Goal: Transaction & Acquisition: Purchase product/service

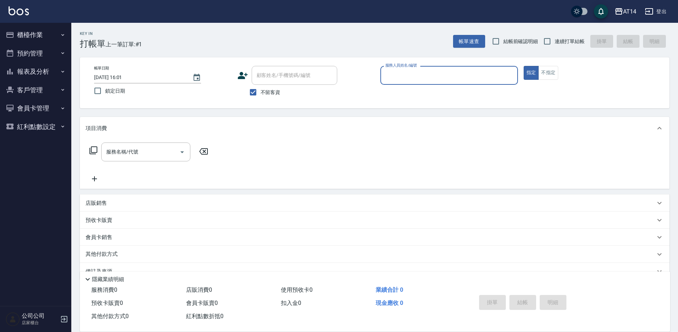
click at [406, 73] on input "服務人員姓名/編號" at bounding box center [449, 75] width 131 height 12
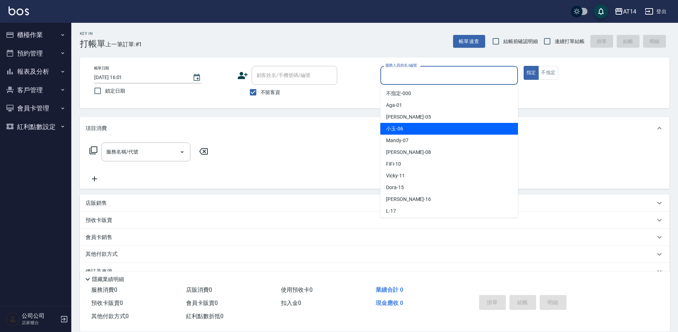
click at [396, 132] on span "小玉 -06" at bounding box center [394, 128] width 17 height 7
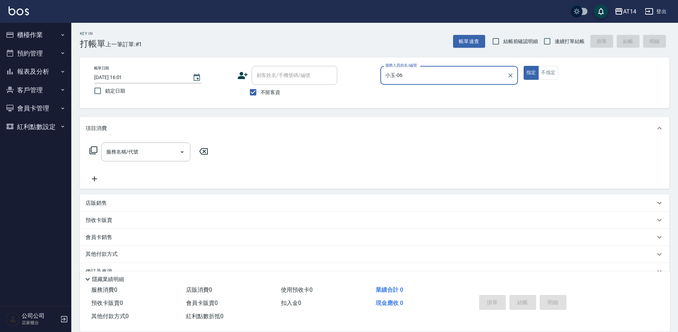
click at [409, 77] on input "小玉-06" at bounding box center [444, 75] width 121 height 12
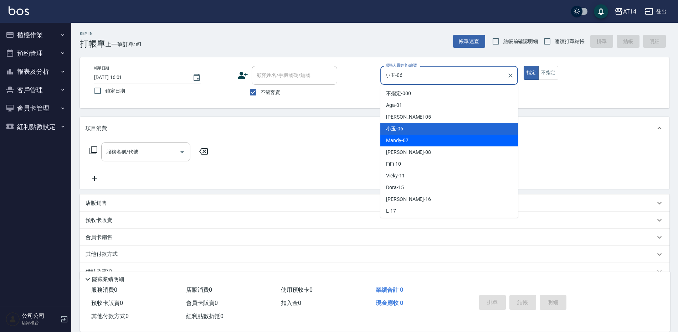
click at [387, 142] on span "Mandy -07" at bounding box center [397, 140] width 22 height 7
type input "Mandy-07"
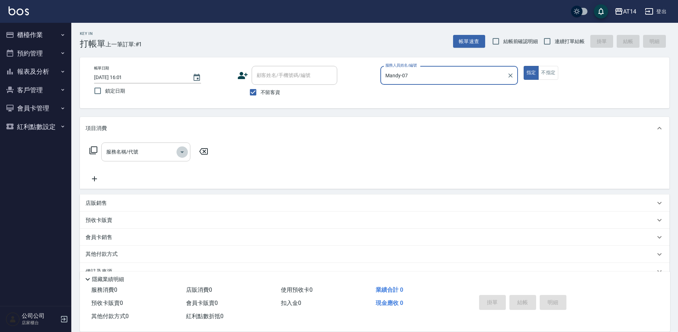
click at [187, 149] on div "服務名稱/代號" at bounding box center [145, 152] width 89 height 19
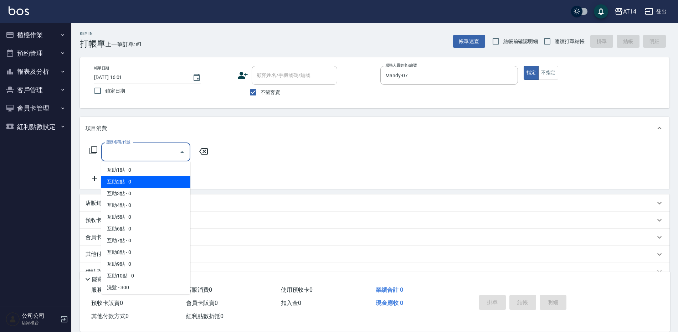
click at [138, 181] on span "互助2點 - 0" at bounding box center [145, 182] width 89 height 12
type input "互助2點(002)"
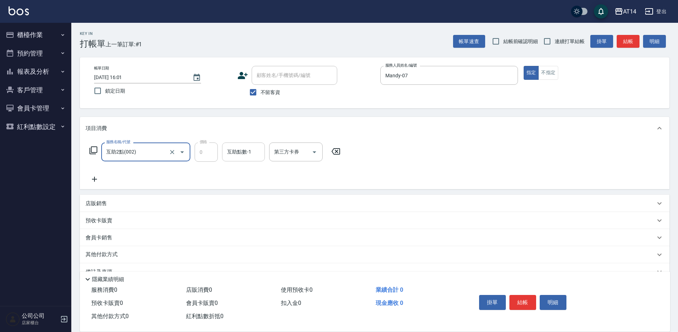
click at [259, 152] on input "互助點數-1" at bounding box center [243, 152] width 36 height 12
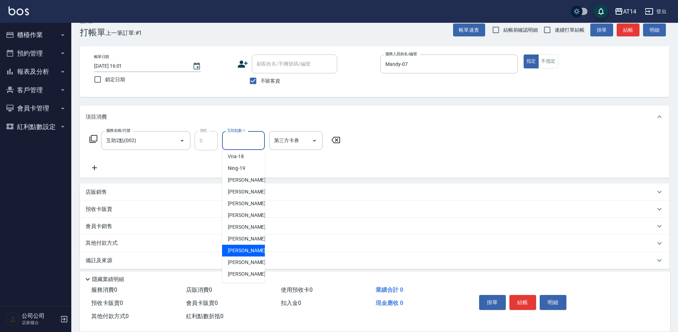
scroll to position [17, 0]
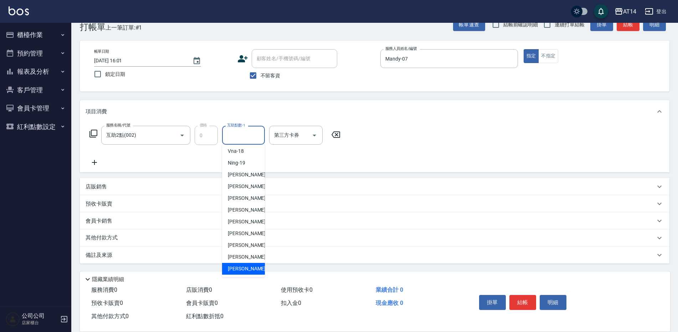
click at [241, 269] on span "[PERSON_NAME]-68" at bounding box center [250, 268] width 45 height 7
type input "[PERSON_NAME]-68"
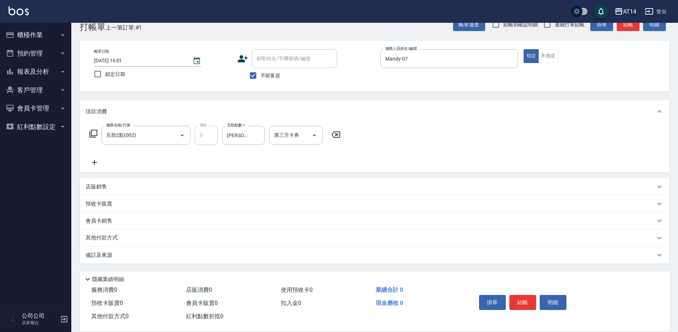
click at [94, 163] on icon at bounding box center [94, 162] width 5 height 5
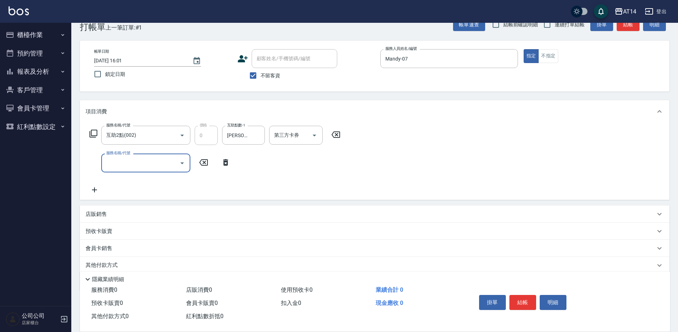
click at [115, 162] on input "服務名稱/代號" at bounding box center [141, 163] width 72 height 12
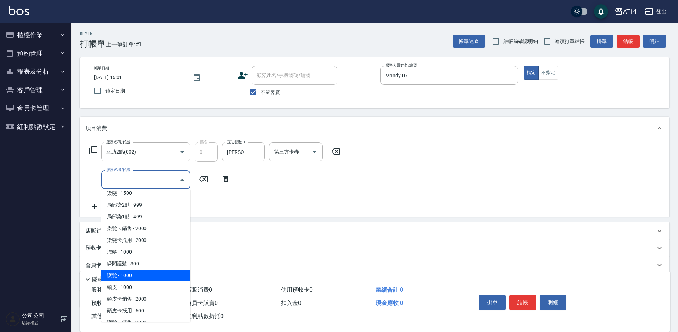
scroll to position [214, 0]
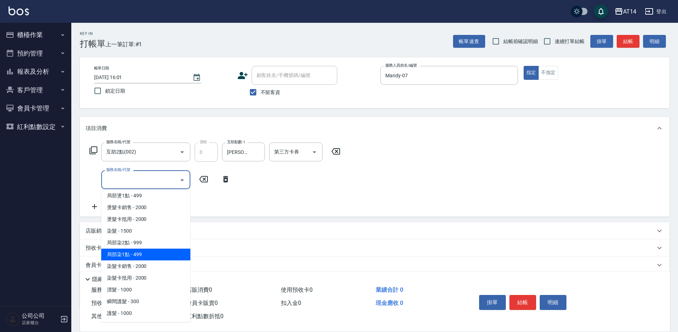
click at [141, 254] on span "局部染1點 - 499" at bounding box center [145, 255] width 89 height 12
type input "局部染1點(043)"
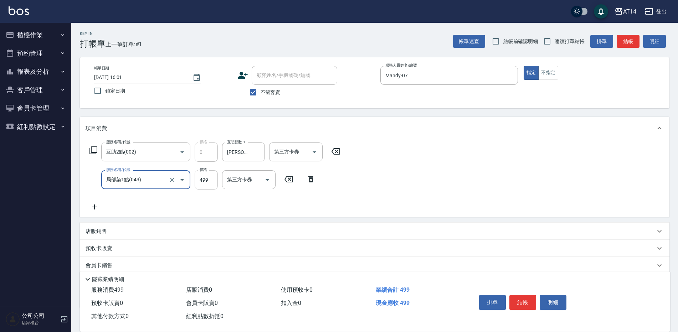
click at [206, 178] on input "499" at bounding box center [206, 180] width 23 height 19
type input "500"
click at [97, 209] on icon at bounding box center [95, 207] width 18 height 9
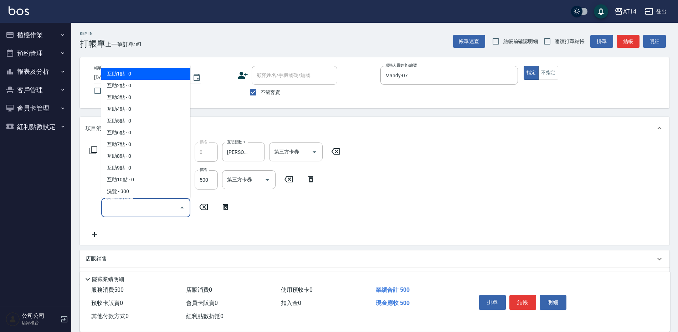
click at [111, 205] on input "服務名稱/代號" at bounding box center [141, 208] width 72 height 12
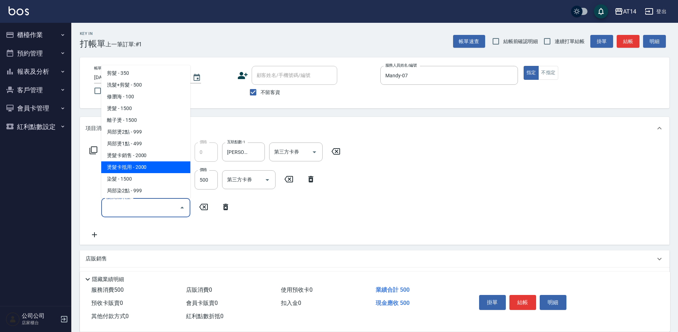
scroll to position [143, 0]
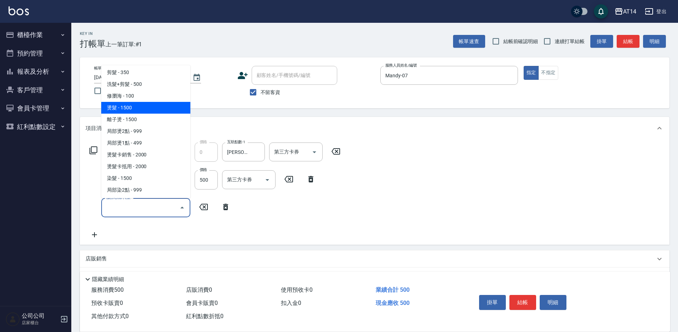
click at [126, 109] on span "燙髮 - 1500" at bounding box center [145, 108] width 89 height 12
type input "燙髮(031)"
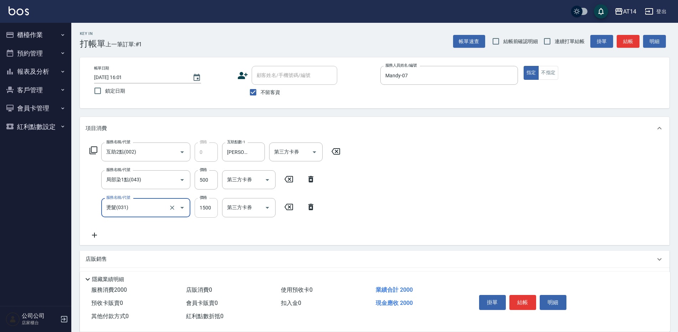
click at [204, 213] on input "1500" at bounding box center [206, 207] width 23 height 19
type input "2500"
click at [528, 299] on button "結帳" at bounding box center [523, 302] width 27 height 15
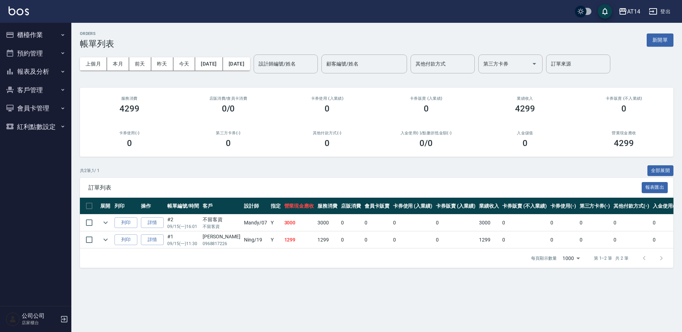
click at [27, 31] on button "櫃檯作業" at bounding box center [36, 35] width 66 height 19
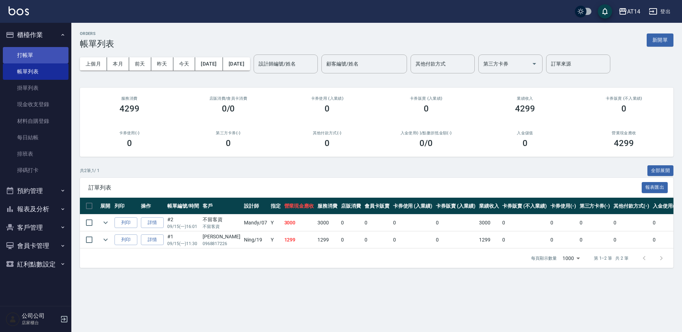
click at [32, 53] on link "打帳單" at bounding box center [36, 55] width 66 height 16
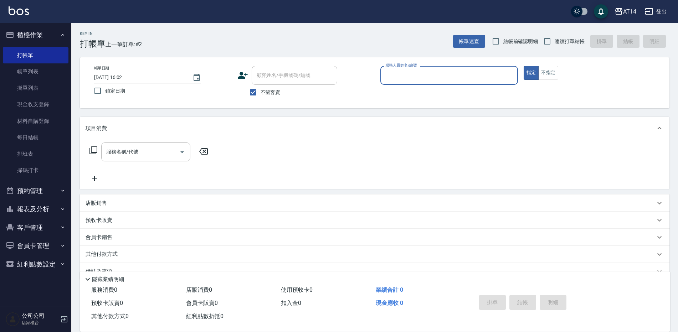
click at [408, 78] on input "服務人員姓名/編號" at bounding box center [449, 75] width 131 height 12
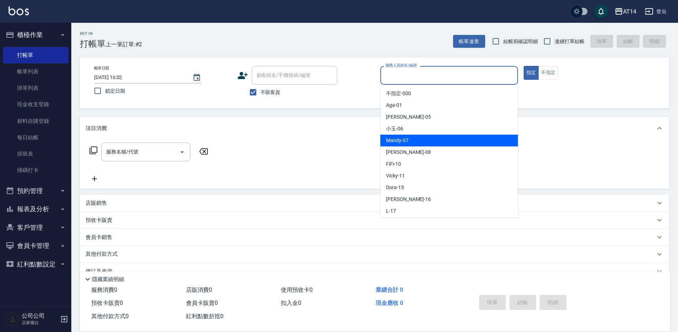
click at [399, 143] on span "Mandy -07" at bounding box center [397, 140] width 22 height 7
type input "Mandy-07"
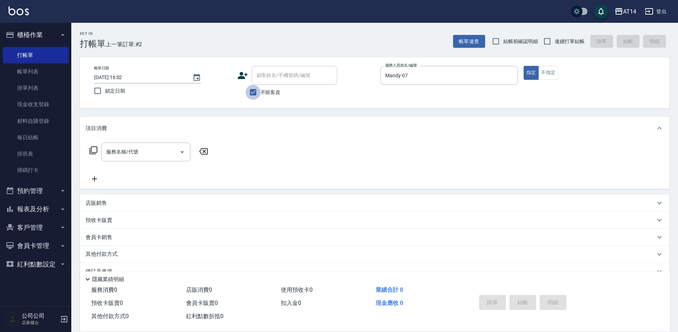
click at [253, 95] on input "不留客資" at bounding box center [253, 92] width 15 height 15
checkbox input "false"
click at [272, 74] on div "顧客姓名/手機號碼/編號 顧客姓名/手機號碼/編號" at bounding box center [295, 75] width 86 height 19
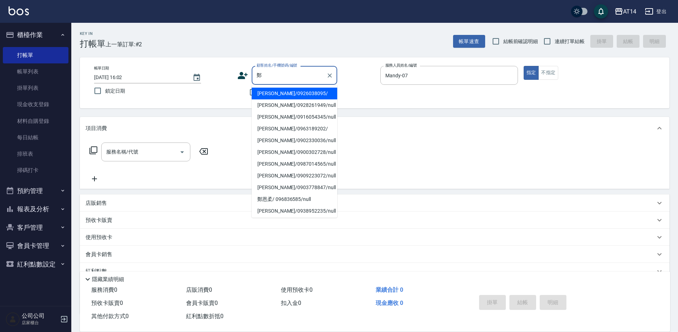
click at [280, 89] on li "[PERSON_NAME]/0926038095/" at bounding box center [295, 94] width 86 height 12
type input "[PERSON_NAME]/0926038095/"
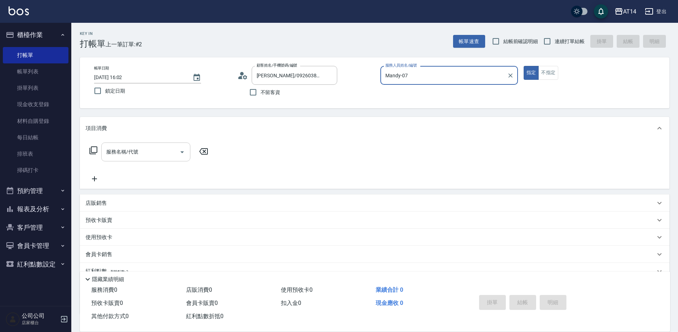
click at [183, 152] on icon "Open" at bounding box center [182, 153] width 4 height 2
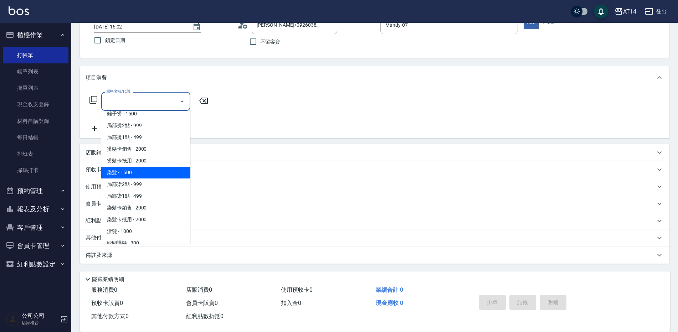
scroll to position [250, 0]
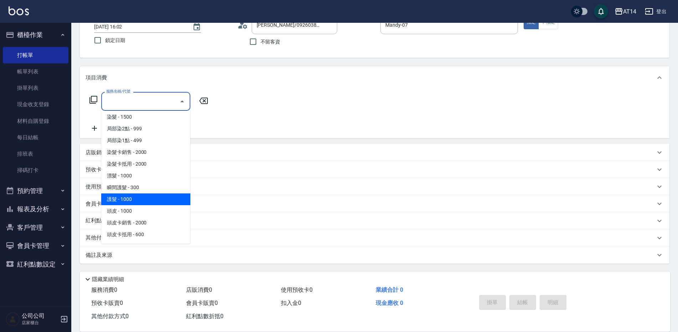
click at [141, 201] on span "護髮 - 1000" at bounding box center [145, 200] width 89 height 12
type input "護髮(051)"
type input "2"
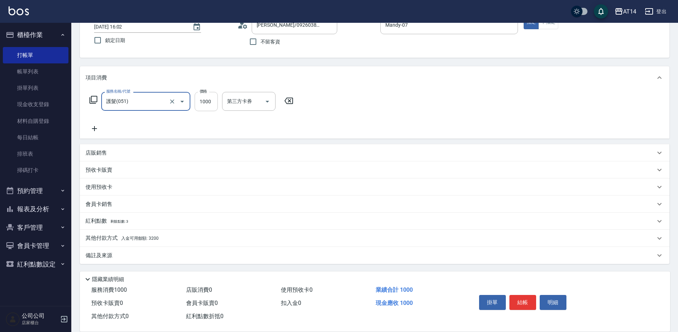
click at [200, 101] on input "1000" at bounding box center [206, 101] width 23 height 19
type input "1"
type input "0"
type input "1300"
type input "3"
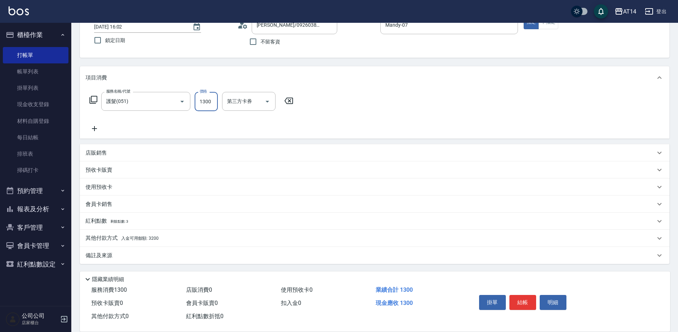
type input "1300"
click at [95, 126] on icon at bounding box center [95, 128] width 18 height 9
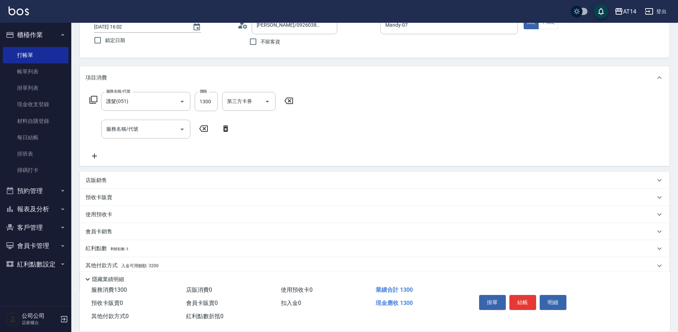
click at [101, 125] on div "服務名稱/代號 服務名稱/代號" at bounding box center [160, 129] width 149 height 19
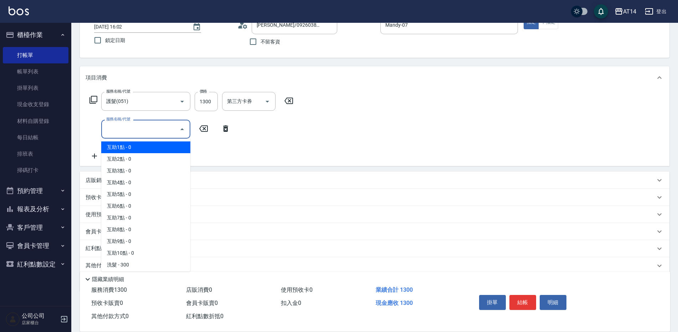
click at [106, 129] on input "服務名稱/代號" at bounding box center [141, 129] width 72 height 12
click at [144, 146] on span "互助1點 - 0" at bounding box center [145, 148] width 89 height 12
type input "互助1點(001)"
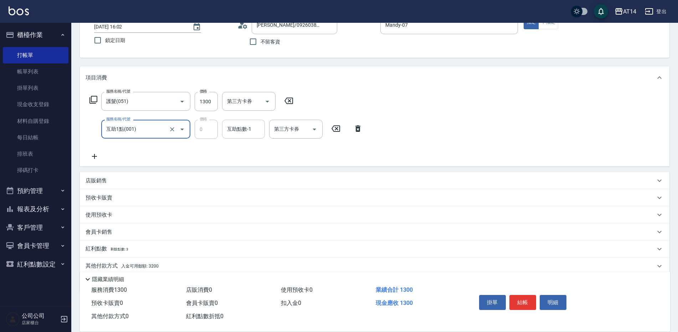
click at [240, 127] on div "互助點數-1 互助點數-1" at bounding box center [243, 129] width 43 height 19
click at [243, 143] on div "[PERSON_NAME]-66" at bounding box center [243, 148] width 43 height 12
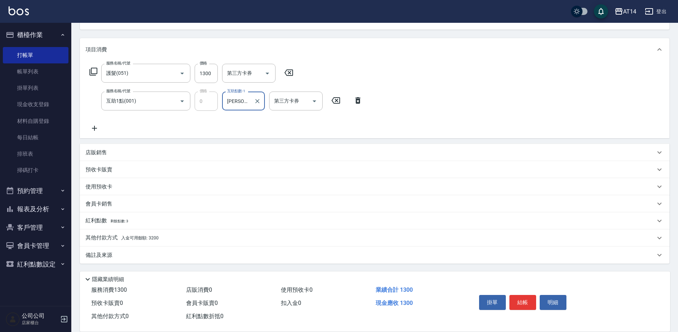
type input "[PERSON_NAME]-66"
click at [163, 238] on div "其他付款方式 入金可用餘額: 3200" at bounding box center [371, 238] width 570 height 8
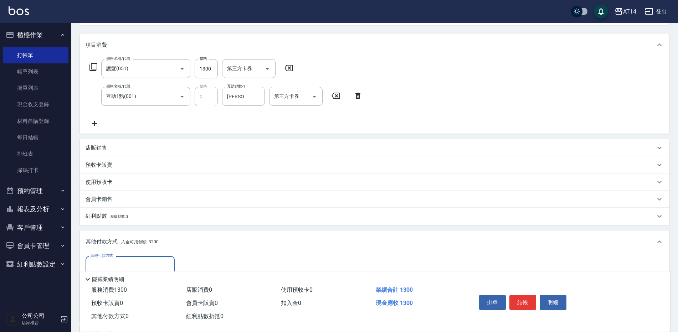
scroll to position [115, 0]
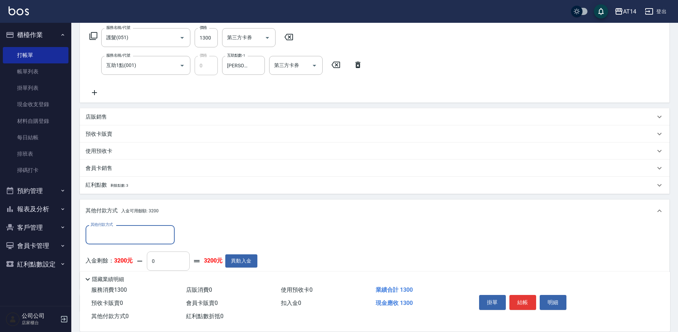
click at [153, 261] on input "0" at bounding box center [168, 261] width 43 height 19
type input "130"
type input "2"
type input "1300"
type input "0"
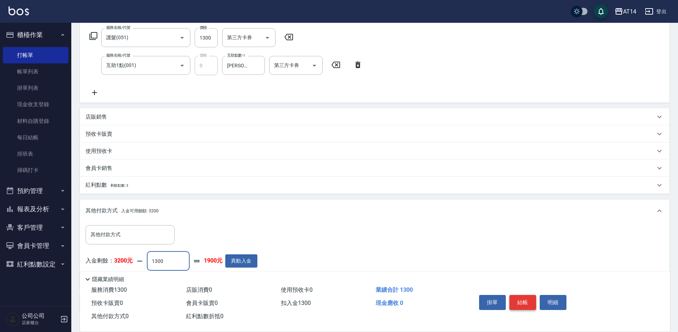
type input "1300"
click at [524, 301] on button "結帳" at bounding box center [523, 302] width 27 height 15
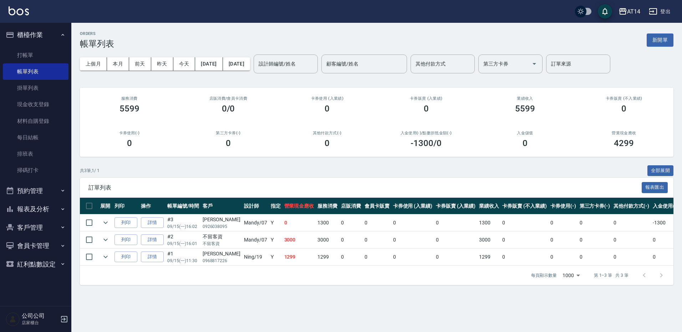
click at [26, 210] on button "報表及分析" at bounding box center [36, 209] width 66 height 19
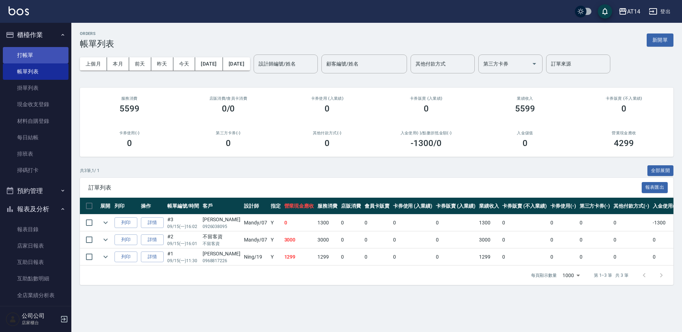
click at [15, 49] on link "打帳單" at bounding box center [36, 55] width 66 height 16
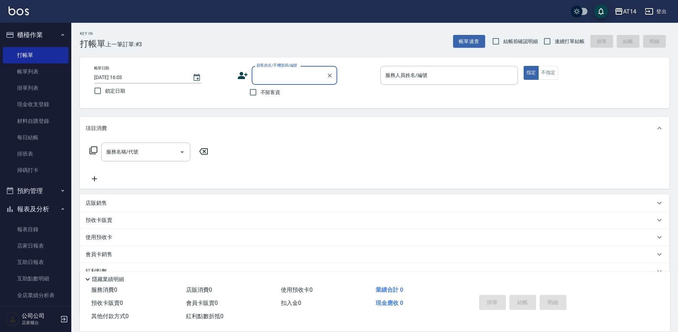
click at [275, 74] on input "顧客姓名/手機號碼/編號" at bounding box center [289, 75] width 68 height 12
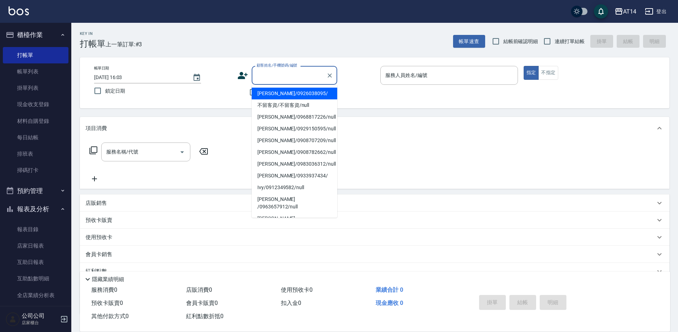
click at [270, 95] on li "[PERSON_NAME]/0926038095/" at bounding box center [295, 94] width 86 height 12
type input "[PERSON_NAME]/0926038095/"
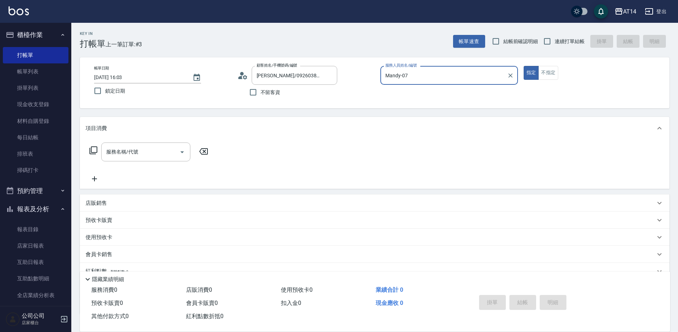
type input "Mandy-07"
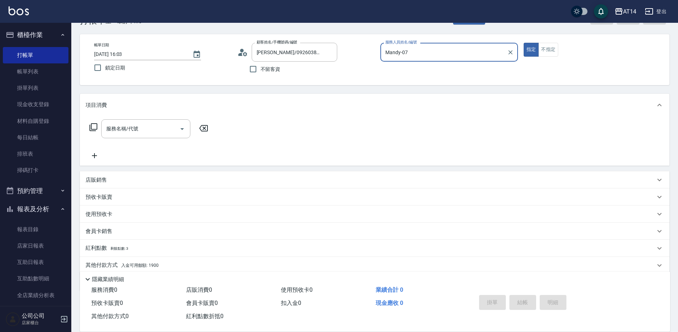
scroll to position [36, 0]
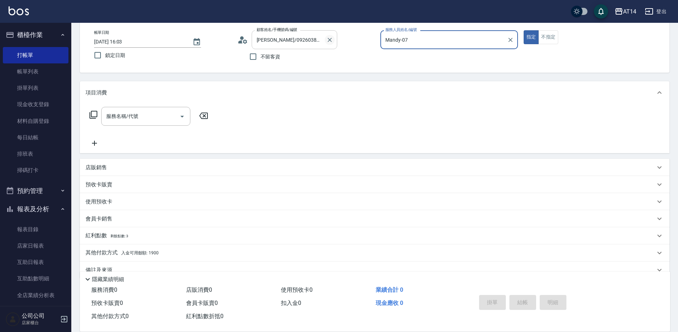
click at [331, 42] on icon "Clear" at bounding box center [329, 39] width 7 height 7
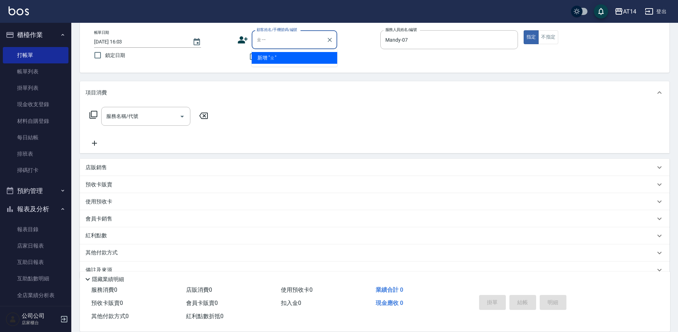
type input "ㄓ"
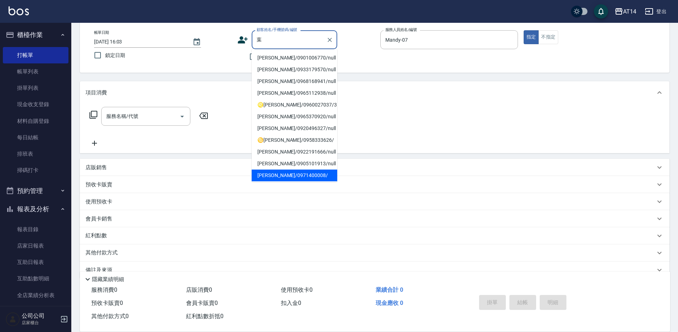
click at [285, 174] on li "[PERSON_NAME]/0971400008/" at bounding box center [295, 176] width 86 height 12
type input "[PERSON_NAME]/0971400008/"
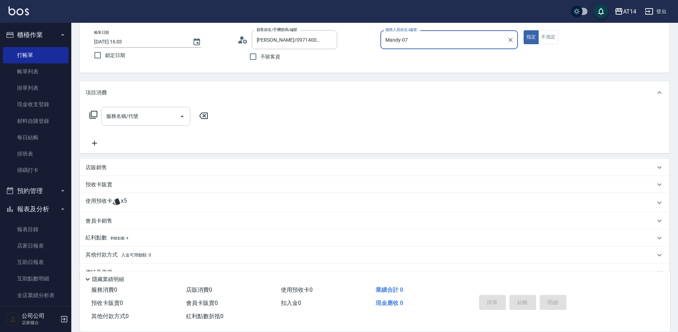
click at [143, 116] on input "服務名稱/代號" at bounding box center [141, 116] width 72 height 12
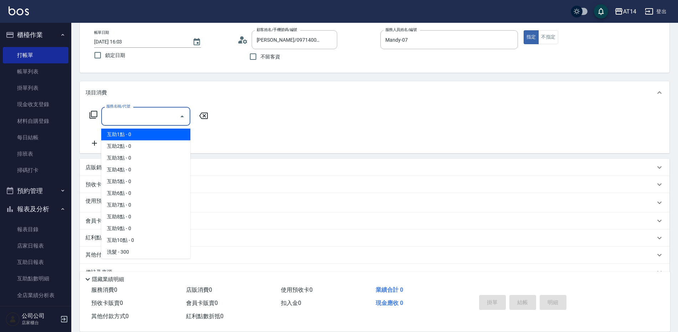
click at [147, 136] on span "互助1點 - 0" at bounding box center [145, 135] width 89 height 12
type input "互助1點(001)"
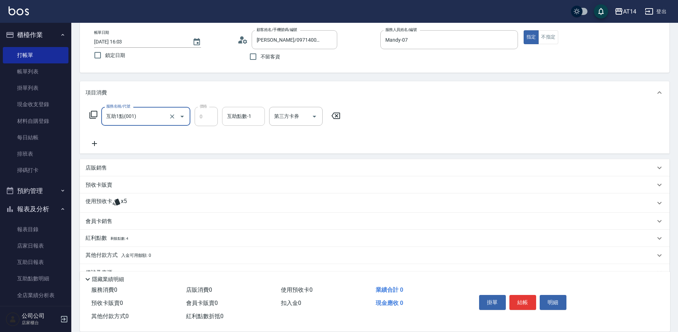
click at [236, 118] on div "互助點數-1 互助點數-1" at bounding box center [243, 116] width 43 height 19
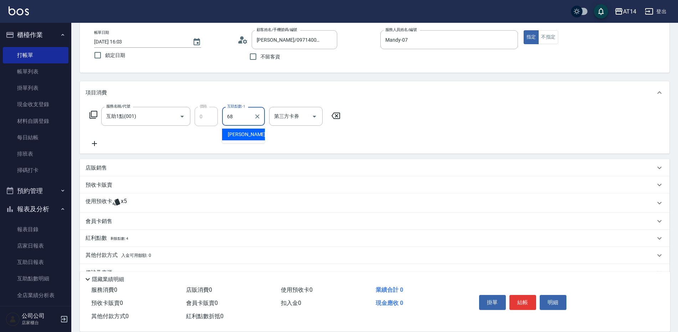
click at [235, 133] on span "[PERSON_NAME]-68" at bounding box center [250, 134] width 45 height 7
type input "[PERSON_NAME]-68"
click at [96, 143] on icon at bounding box center [95, 143] width 18 height 9
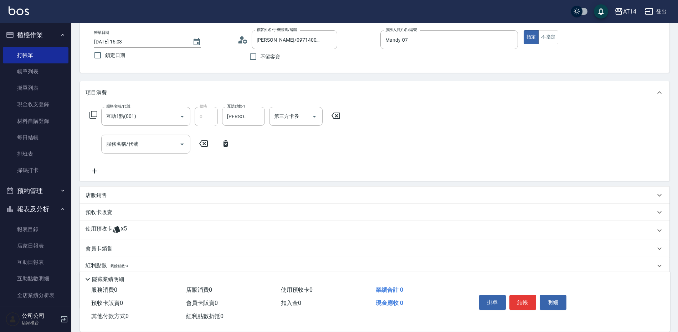
click at [117, 227] on icon at bounding box center [116, 230] width 7 height 7
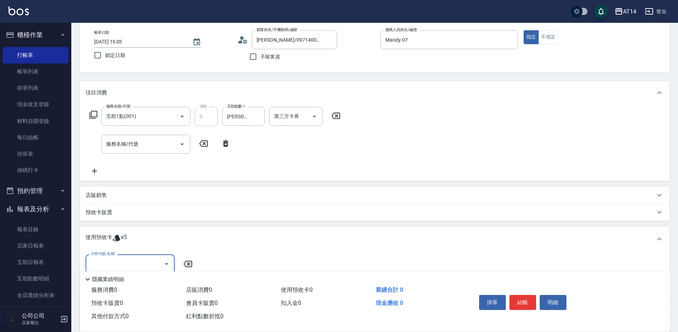
scroll to position [0, 0]
click at [135, 267] on input "卡券代號/名稱" at bounding box center [125, 264] width 72 height 12
click at [121, 283] on div "洗髮卡 剩餘5張" at bounding box center [130, 283] width 89 height 12
type input "洗髮卡"
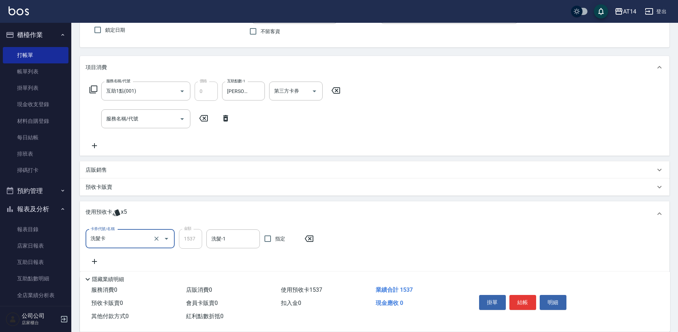
scroll to position [71, 0]
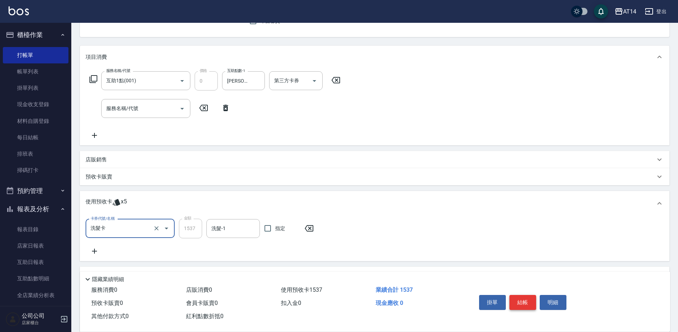
click at [516, 300] on button "結帳" at bounding box center [523, 302] width 27 height 15
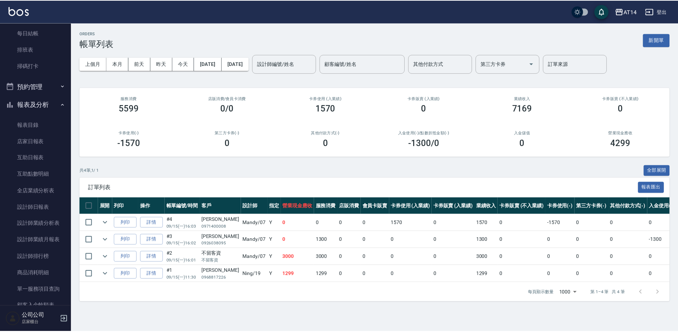
scroll to position [143, 0]
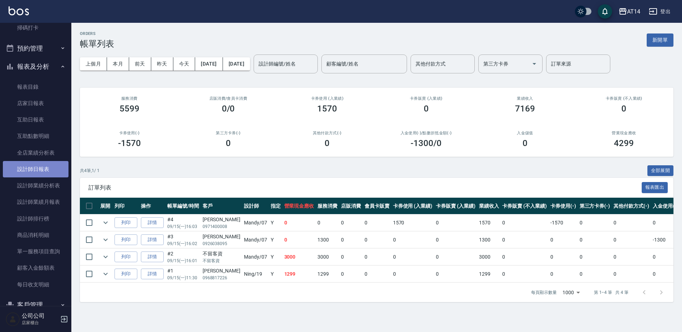
click at [40, 169] on link "設計師日報表" at bounding box center [36, 169] width 66 height 16
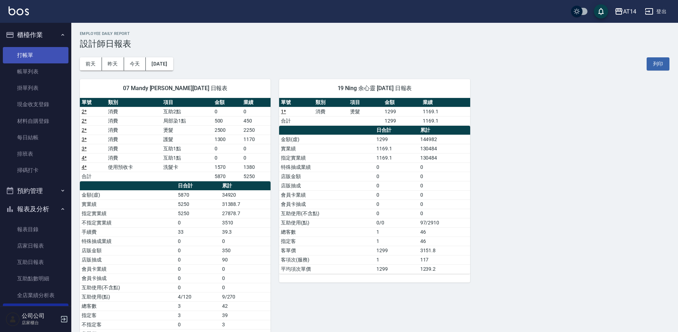
click at [24, 56] on link "打帳單" at bounding box center [36, 55] width 66 height 16
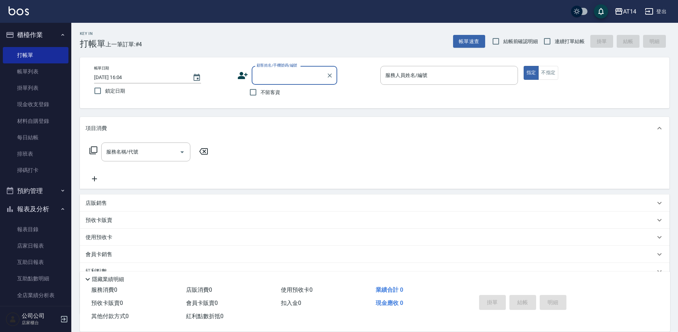
click at [301, 79] on input "顧客姓名/手機號碼/編號" at bounding box center [289, 75] width 68 height 12
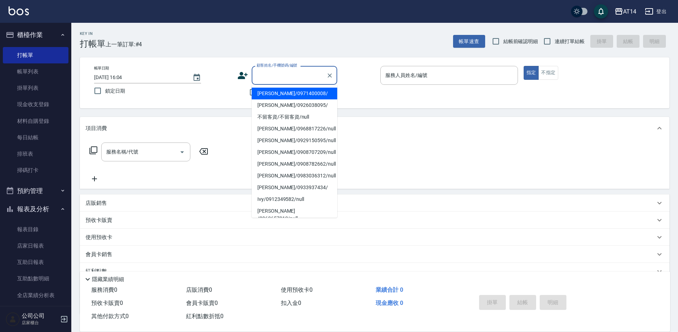
click at [274, 93] on li "[PERSON_NAME]/0971400008/" at bounding box center [295, 94] width 86 height 12
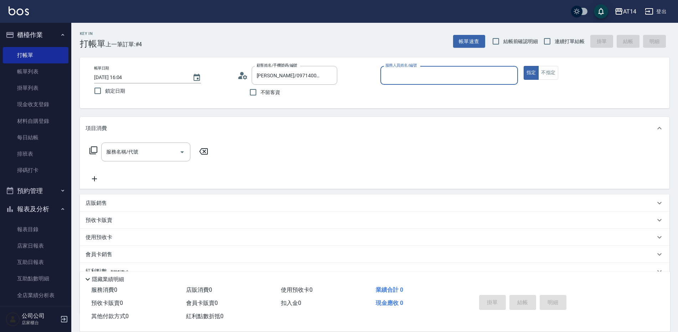
type input "[PERSON_NAME]/0971400008/"
click at [327, 73] on icon "Clear" at bounding box center [329, 75] width 7 height 7
